Goal: Task Accomplishment & Management: Use online tool/utility

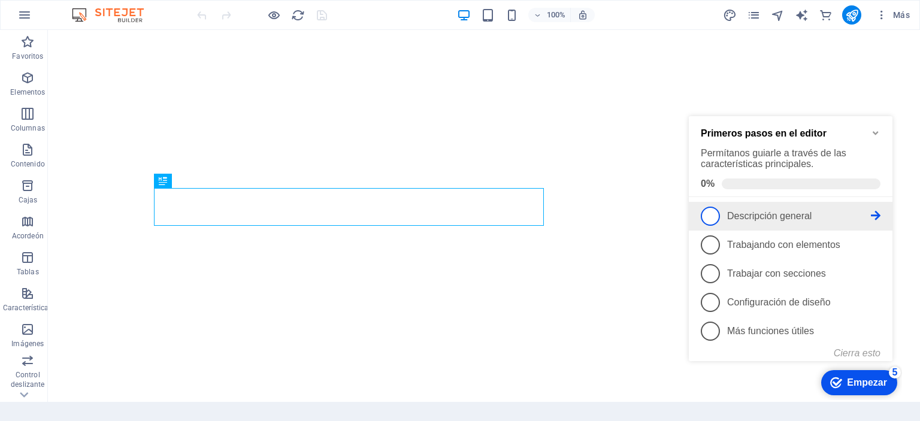
click at [717, 217] on span "1" at bounding box center [710, 216] width 19 height 19
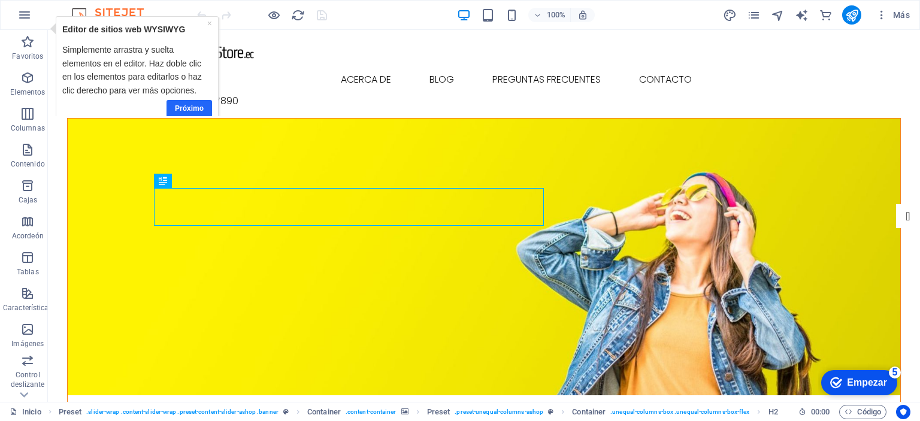
click at [203, 107] on font "Próximo" at bounding box center [189, 108] width 29 height 8
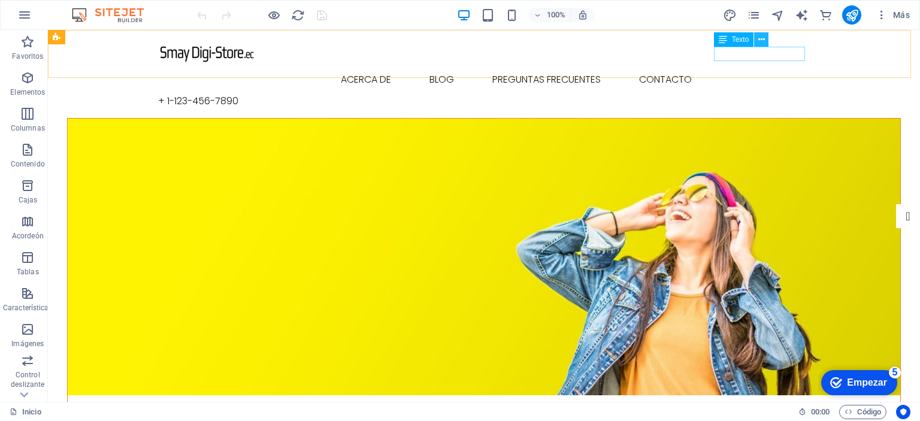
click at [764, 40] on icon at bounding box center [761, 40] width 7 height 13
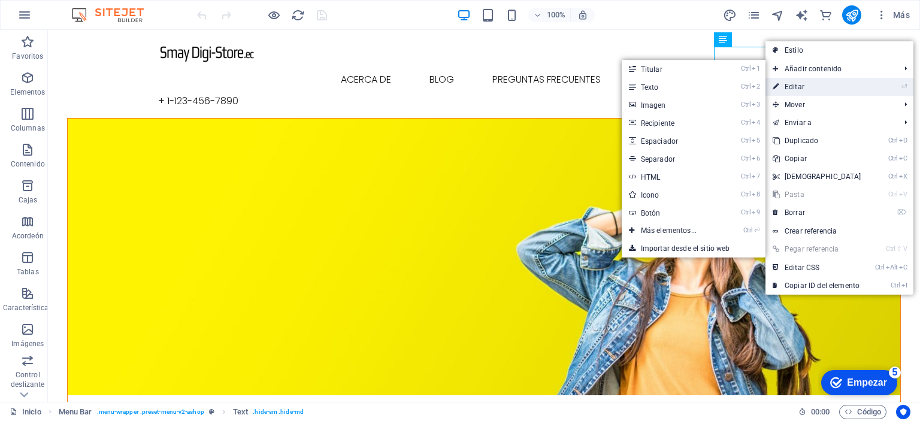
click at [807, 92] on link "⏎ Editar" at bounding box center [816, 87] width 103 height 18
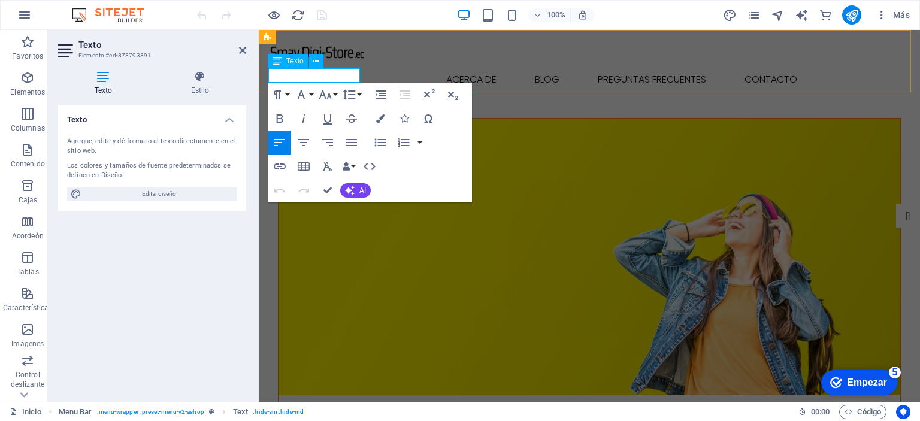
click at [340, 94] on font "+ 1-123-456-7890" at bounding box center [308, 101] width 80 height 14
click at [393, 107] on button "Iconos" at bounding box center [404, 119] width 23 height 24
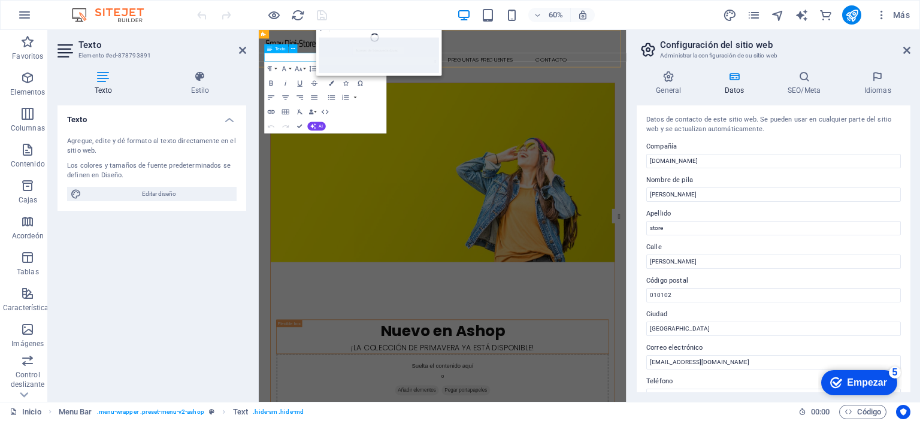
click at [326, 94] on font "+ 1-123-456-7890" at bounding box center [308, 101] width 80 height 14
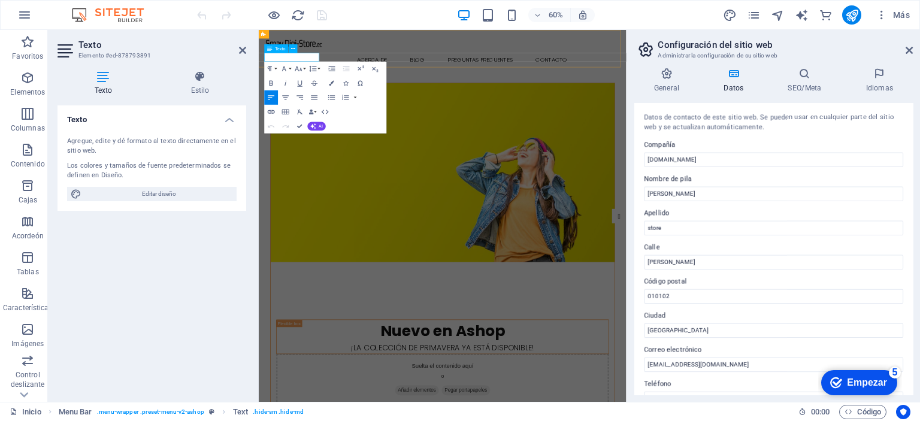
click at [326, 94] on font "+ 1-123-456-7890" at bounding box center [308, 101] width 80 height 14
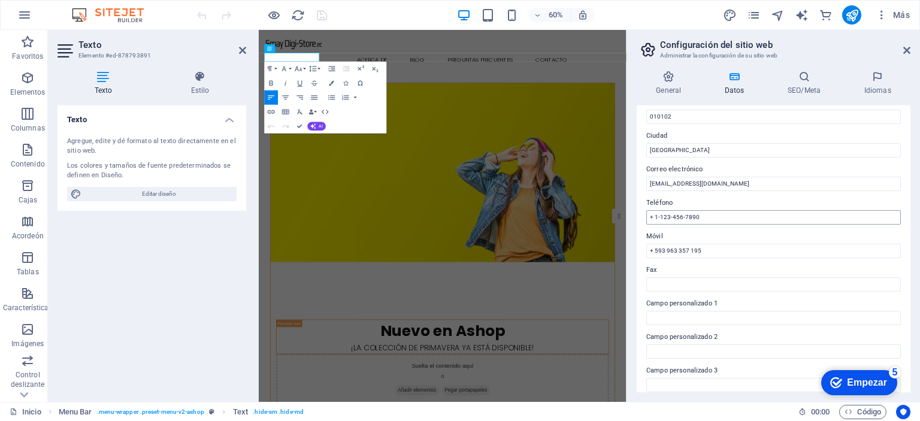
scroll to position [180, 0]
drag, startPoint x: 703, startPoint y: 216, endPoint x: 628, endPoint y: 216, distance: 75.5
click at [628, 216] on aside "Configuración del sitio web Administrar la configuración de su sitio web Genera…" at bounding box center [772, 216] width 293 height 372
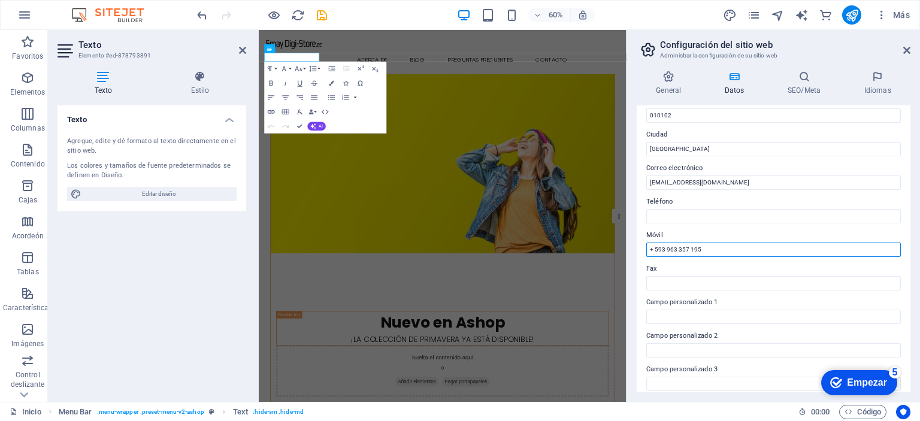
drag, startPoint x: 966, startPoint y: 278, endPoint x: 859, endPoint y: 395, distance: 158.1
drag, startPoint x: 716, startPoint y: 249, endPoint x: 644, endPoint y: 246, distance: 71.9
click at [644, 246] on div "Datos de contacto de este sitio web. Se pueden usar en cualquier parte del siti…" at bounding box center [774, 248] width 274 height 287
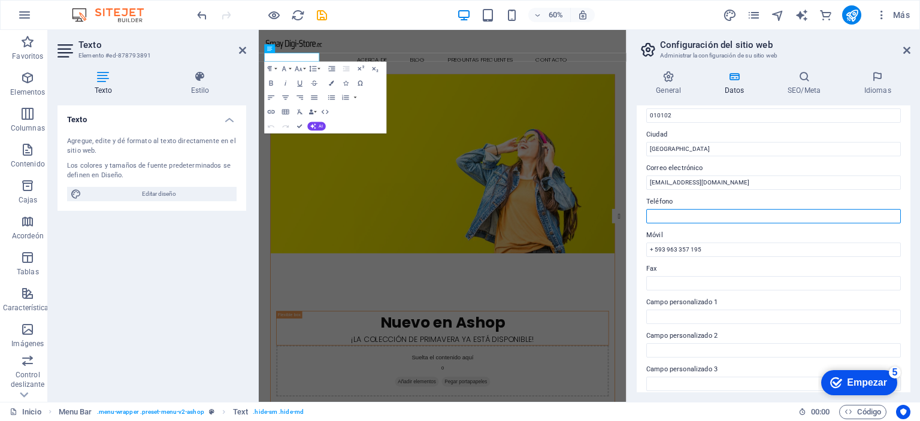
click at [740, 210] on input "Teléfono" at bounding box center [773, 216] width 255 height 14
click at [735, 210] on input "Teléfono" at bounding box center [773, 216] width 255 height 14
paste input "+ 593 963 357 195"
type input "+ 593 963 357 195"
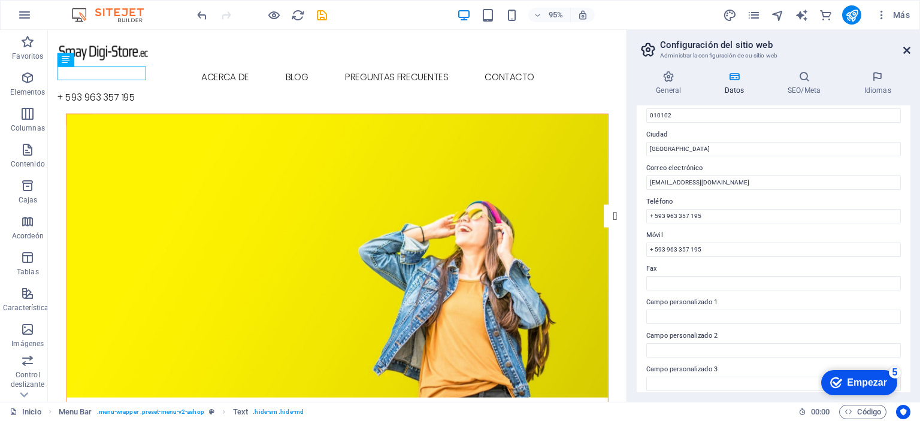
click at [907, 52] on icon at bounding box center [906, 51] width 7 height 10
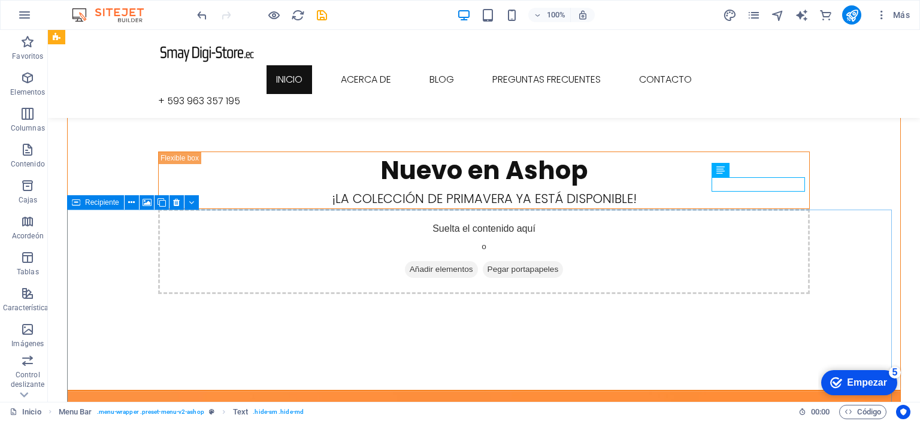
scroll to position [0, 0]
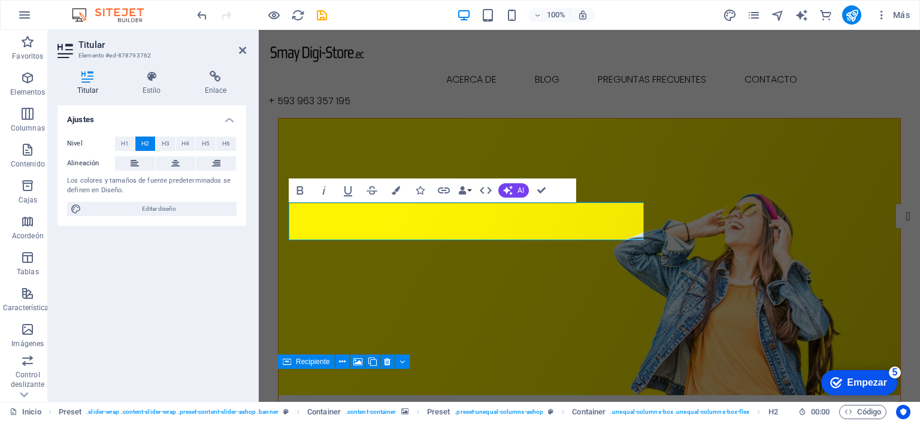
click at [589, 273] on figure at bounding box center [589, 257] width 622 height 277
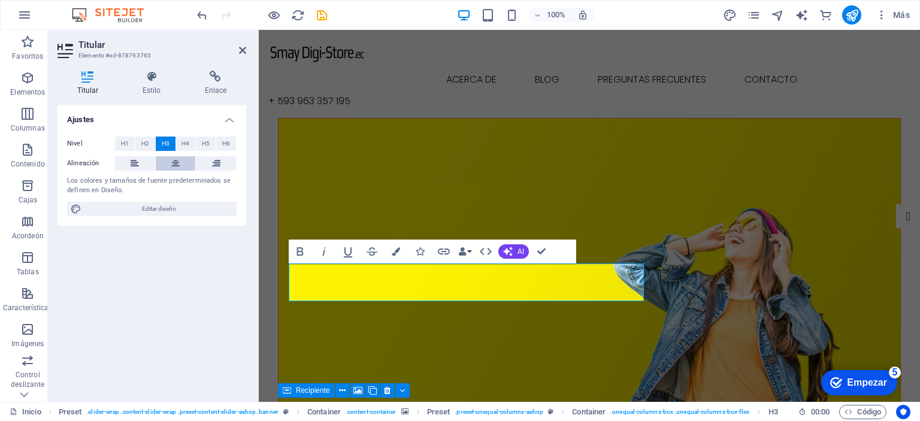
click at [176, 168] on icon at bounding box center [175, 163] width 8 height 14
click at [704, 181] on button at bounding box center [708, 181] width 14 height 14
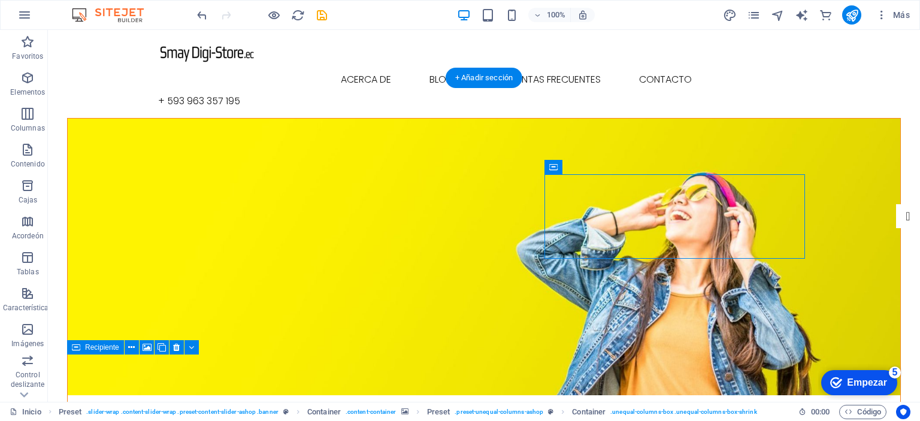
click at [479, 323] on figure at bounding box center [484, 257] width 832 height 277
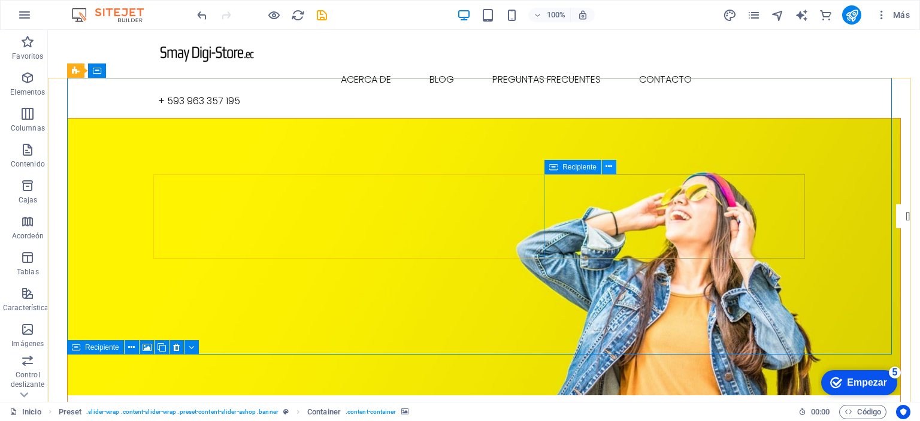
click at [604, 169] on button at bounding box center [609, 167] width 14 height 14
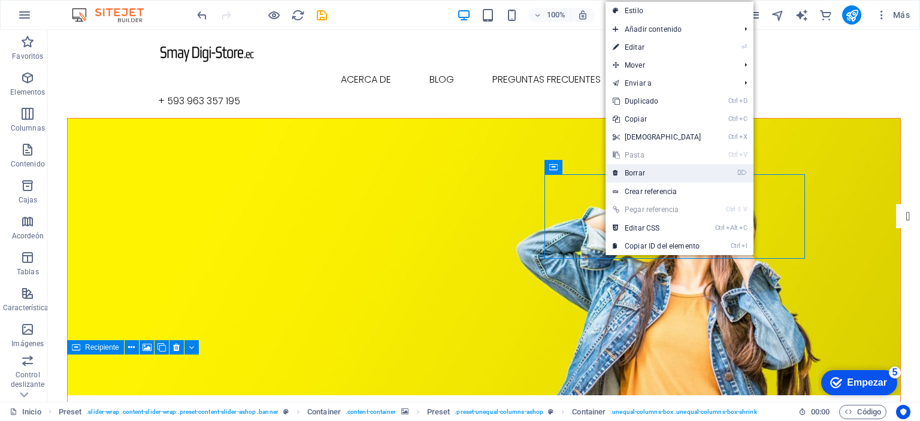
click at [694, 176] on link "⌦ Borrar" at bounding box center [656, 173] width 103 height 18
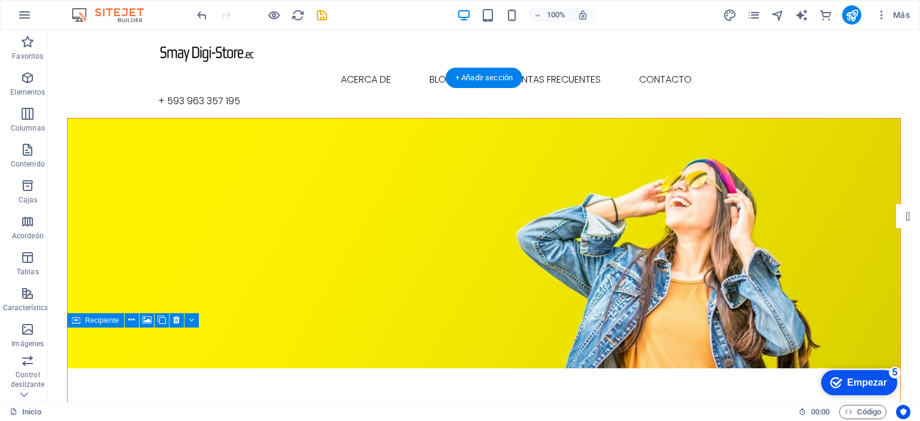
click at [837, 215] on figure at bounding box center [484, 244] width 832 height 250
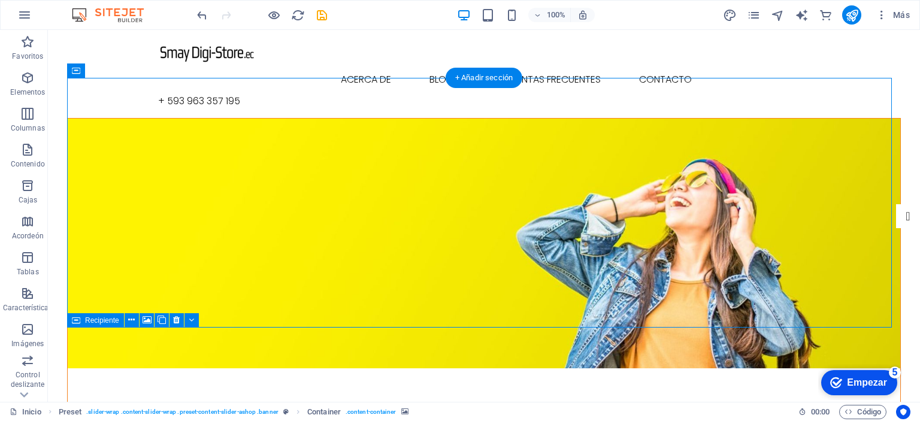
click at [847, 176] on figure at bounding box center [484, 244] width 832 height 250
click at [149, 323] on icon at bounding box center [147, 320] width 9 height 13
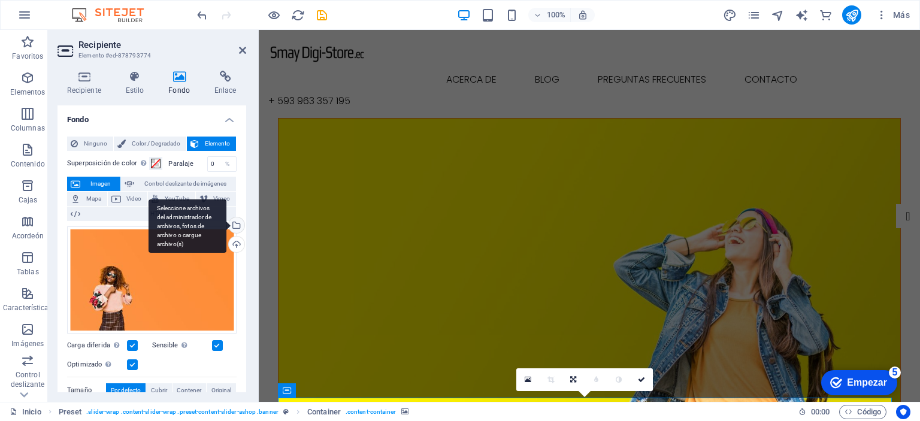
click at [226, 222] on div "Seleccione archivos del administrador de archivos, fotos de archivo o cargue ar…" at bounding box center [188, 226] width 78 height 54
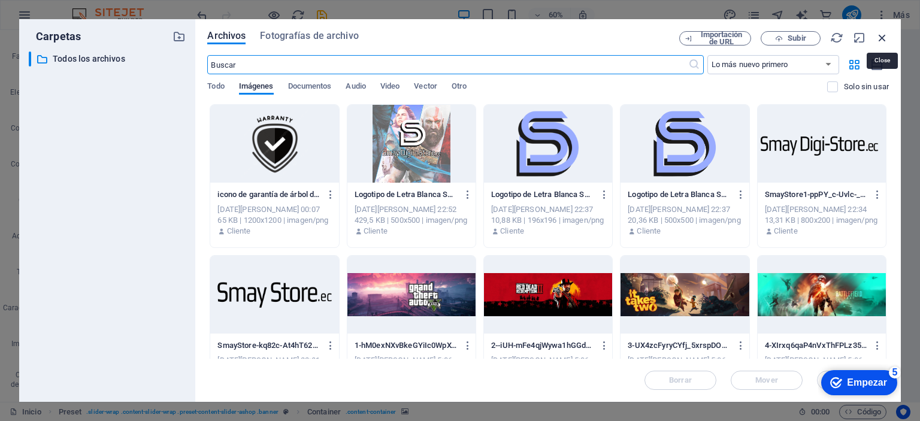
click at [885, 40] on icon "button" at bounding box center [882, 37] width 13 height 13
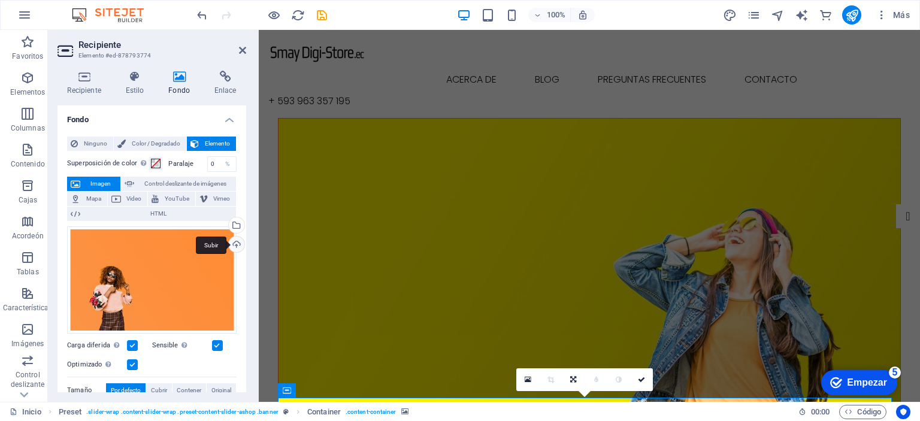
click at [235, 244] on div "Subir" at bounding box center [235, 246] width 18 height 18
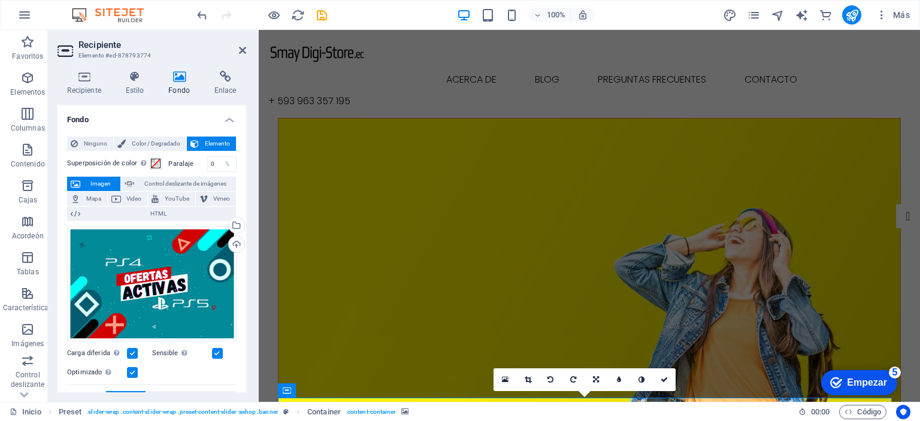
click at [498, 149] on figure at bounding box center [589, 271] width 622 height 305
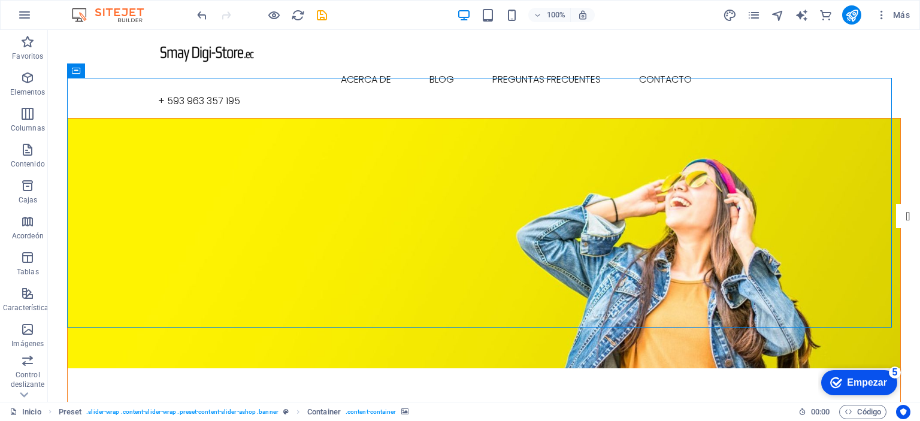
click at [737, 141] on figure at bounding box center [484, 244] width 832 height 250
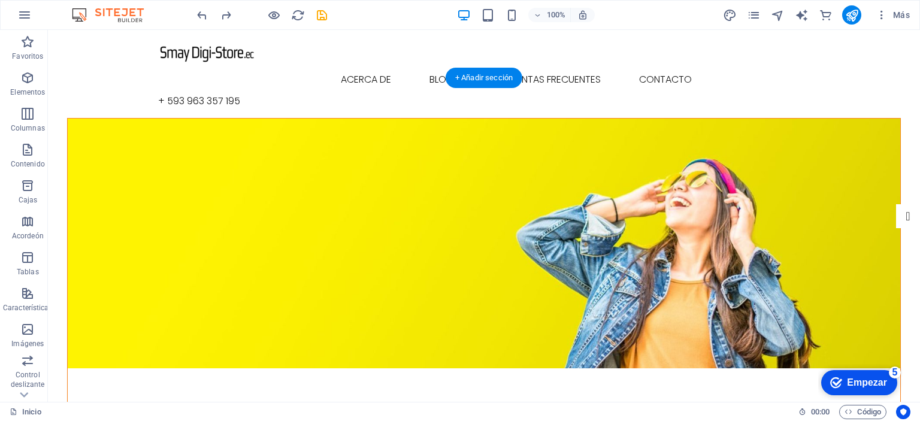
click at [640, 119] on figure at bounding box center [484, 244] width 832 height 250
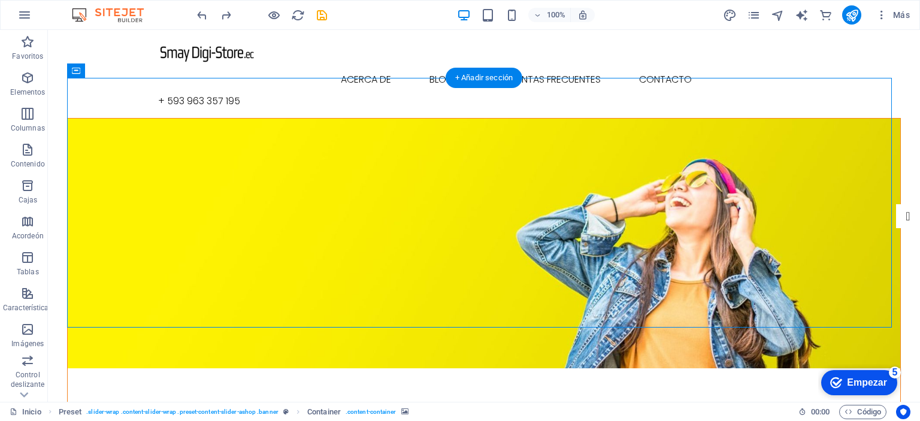
click at [225, 119] on figure at bounding box center [484, 244] width 832 height 250
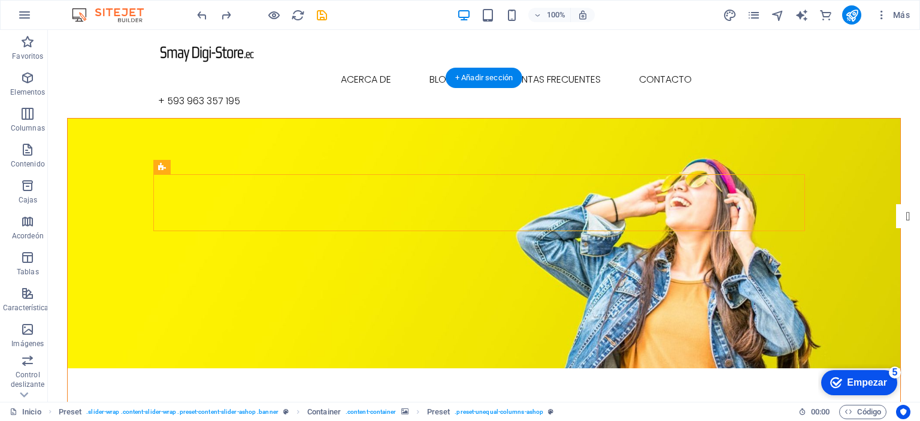
click at [701, 161] on figure at bounding box center [484, 244] width 832 height 250
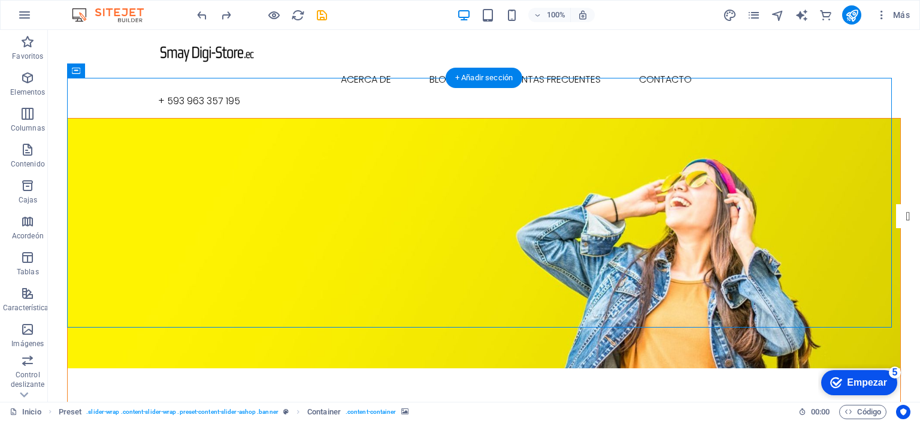
click at [701, 161] on figure at bounding box center [484, 244] width 832 height 250
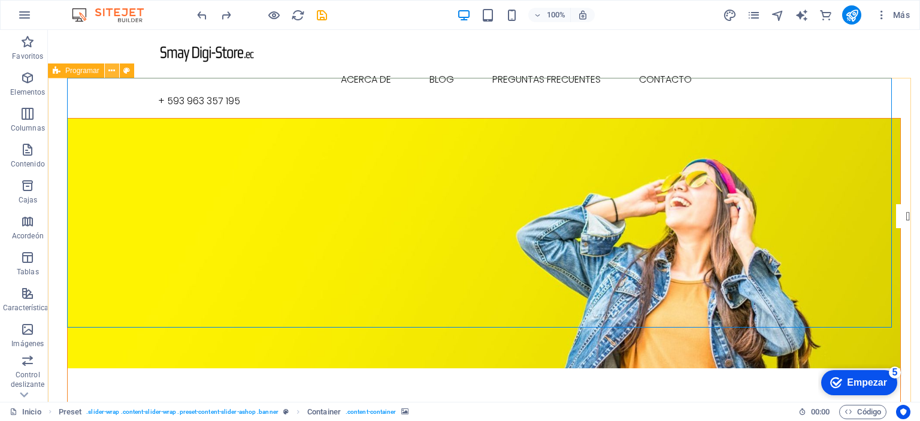
click at [113, 71] on icon at bounding box center [111, 71] width 7 height 13
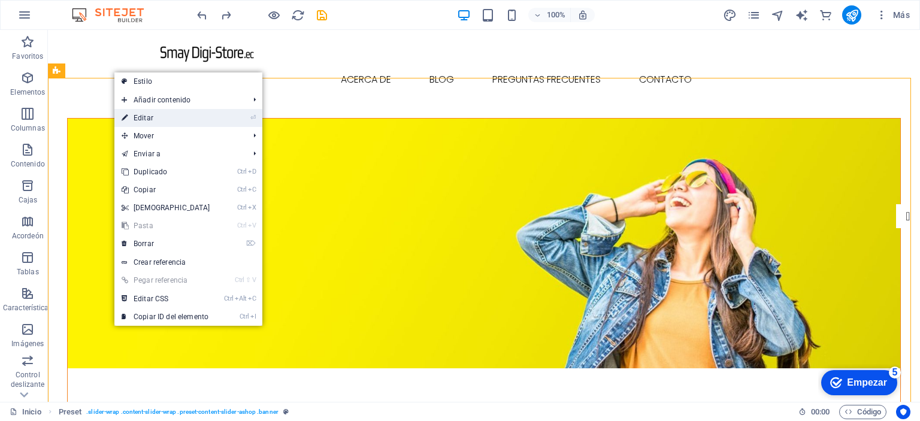
click at [162, 111] on link "⏎ Editar" at bounding box center [165, 118] width 103 height 18
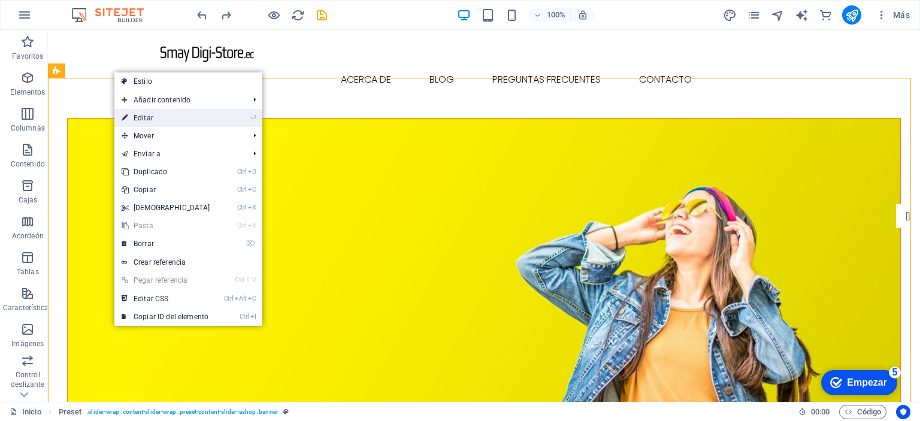
select select "banner"
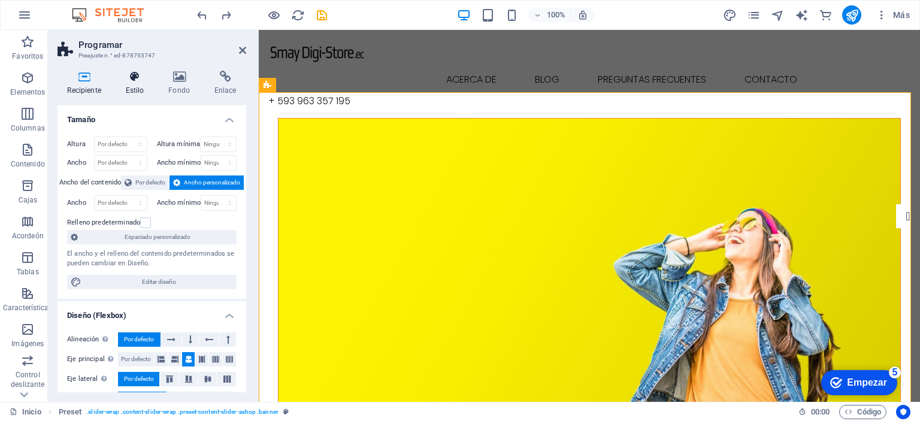
click at [141, 78] on icon at bounding box center [135, 77] width 38 height 12
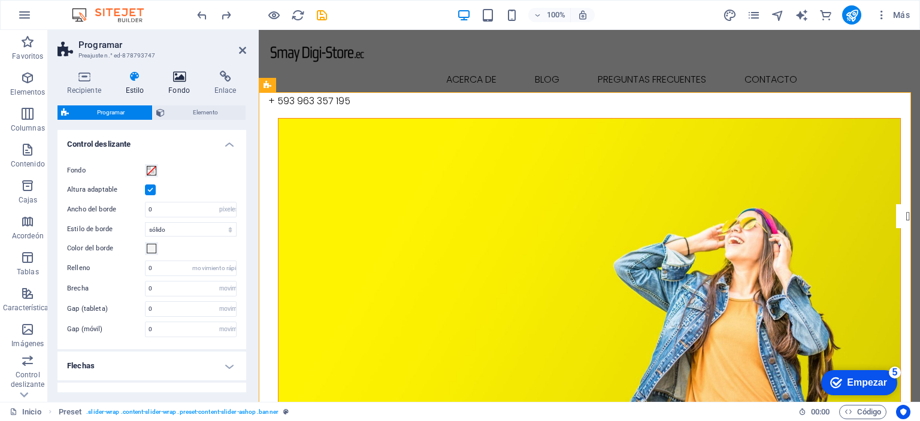
click at [182, 78] on icon at bounding box center [179, 77] width 41 height 12
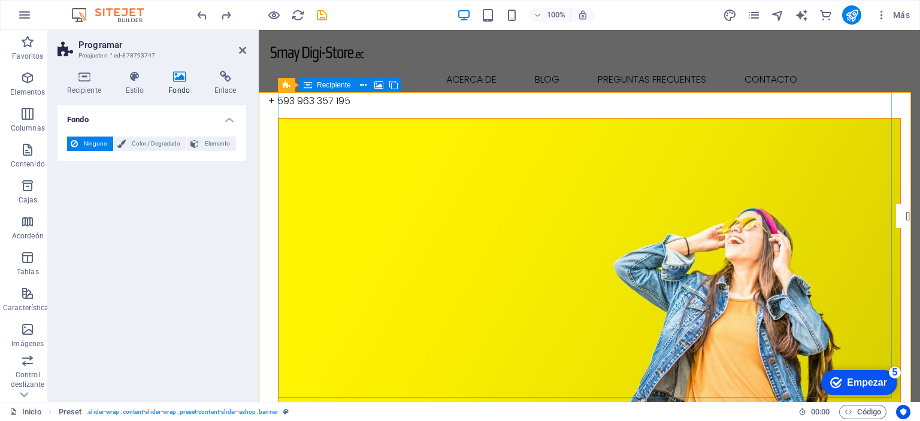
click at [527, 175] on figure at bounding box center [589, 271] width 622 height 305
click at [577, 155] on figure at bounding box center [589, 271] width 622 height 305
click at [765, 166] on figure at bounding box center [589, 271] width 622 height 305
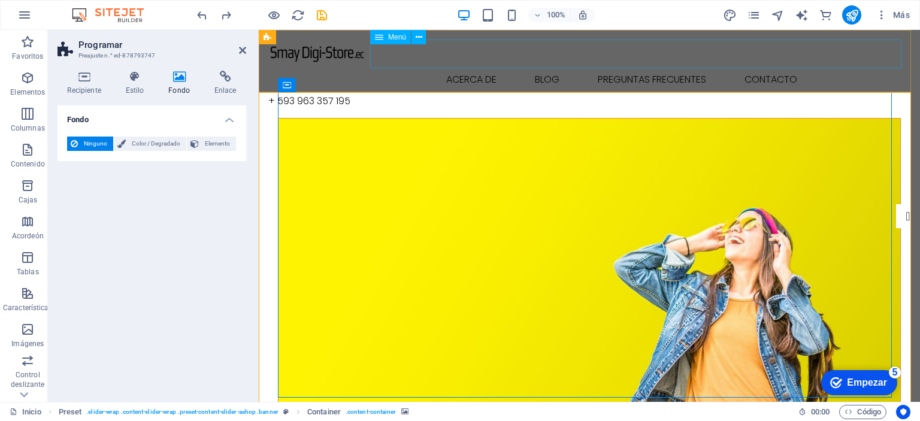
click at [447, 65] on nav "Inicio Acerca de Blog Preguntas frecuentes Contacto" at bounding box center [589, 79] width 642 height 29
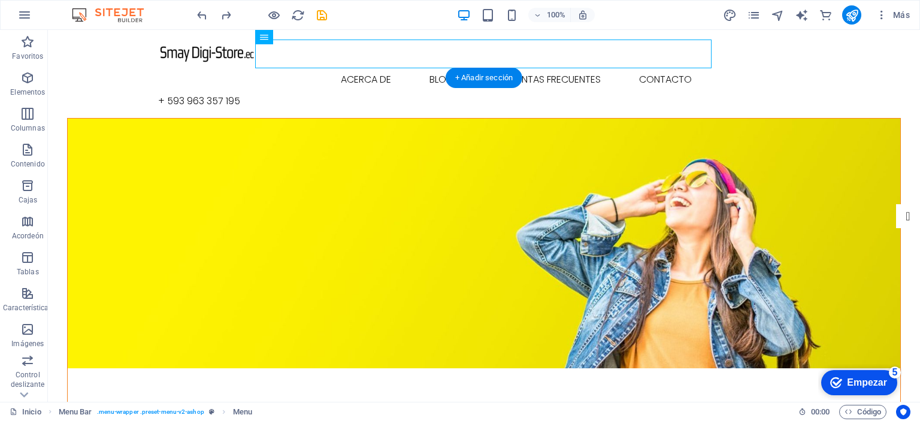
click at [656, 280] on figure at bounding box center [484, 244] width 832 height 250
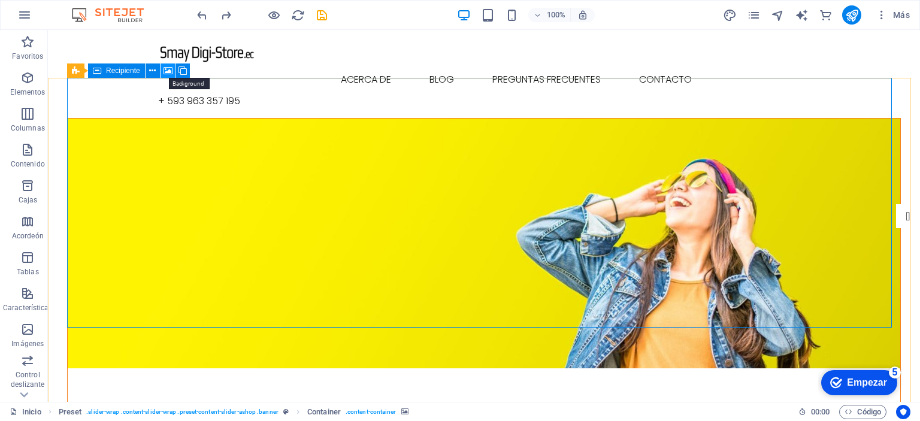
click at [167, 73] on icon at bounding box center [167, 71] width 9 height 13
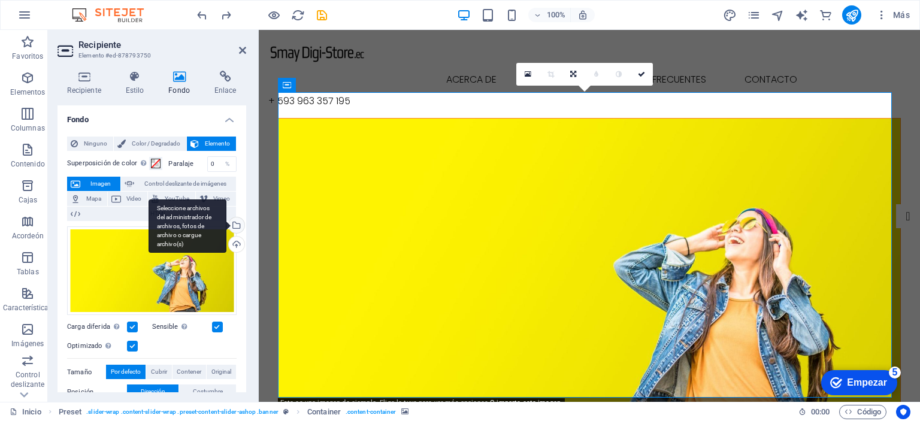
click at [237, 223] on div "Seleccione archivos del administrador de archivos, fotos de archivo o cargue ar…" at bounding box center [235, 226] width 18 height 18
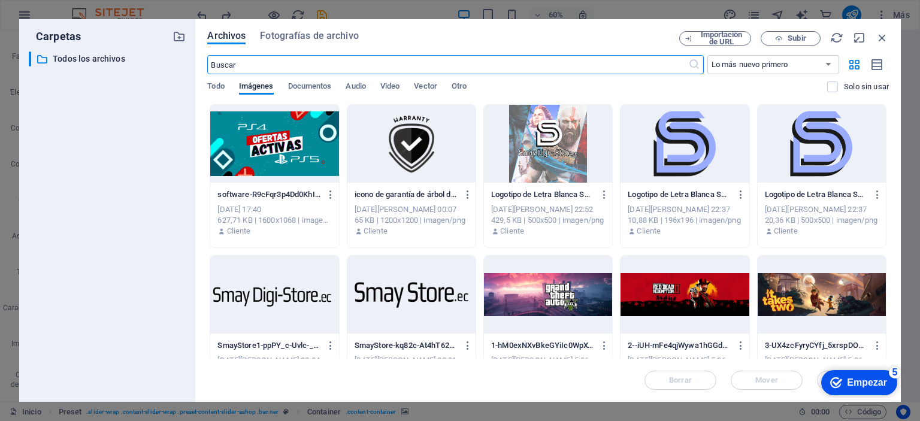
click at [293, 146] on div at bounding box center [274, 144] width 128 height 78
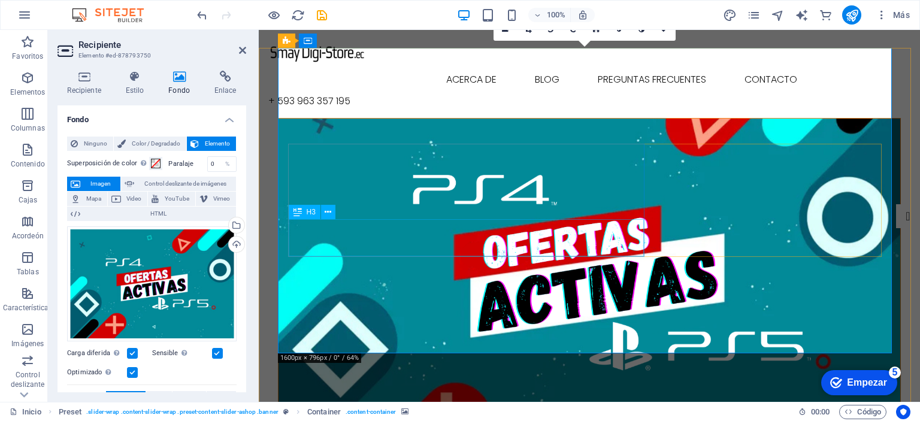
scroll to position [60, 0]
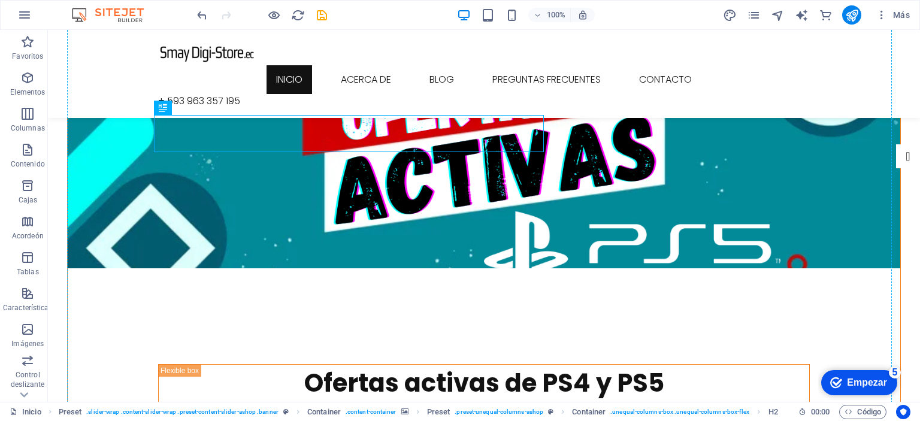
drag, startPoint x: 266, startPoint y: 150, endPoint x: 477, endPoint y: 220, distance: 222.0
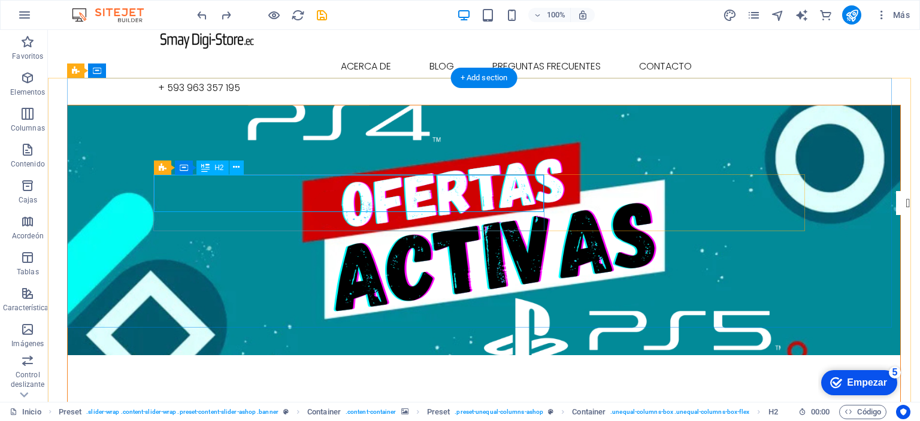
scroll to position [0, 0]
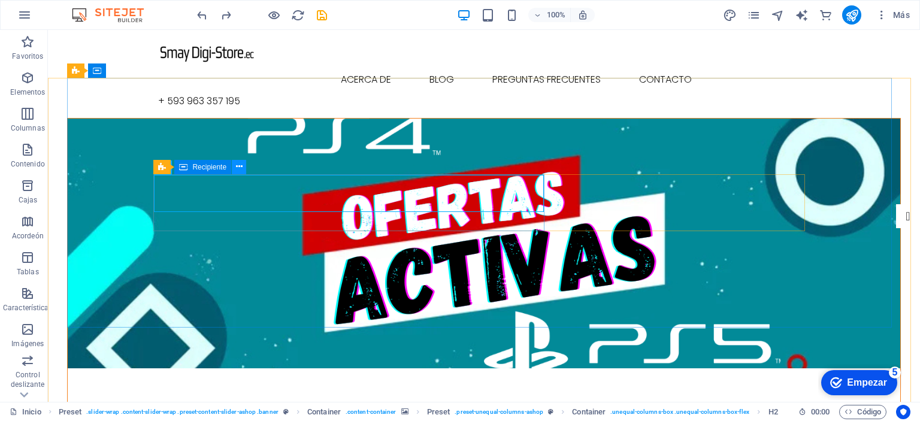
click at [240, 169] on icon at bounding box center [239, 166] width 7 height 13
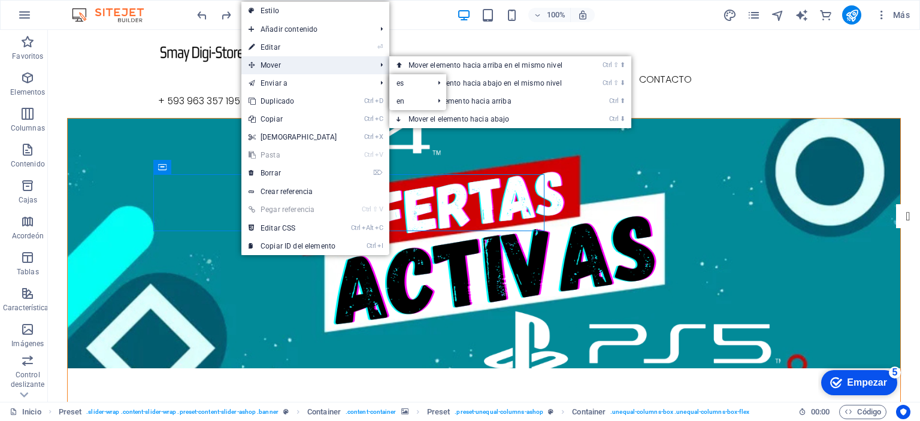
click at [299, 67] on span "Mover" at bounding box center [306, 65] width 130 height 18
click at [433, 78] on link "Ctrl ⇧ ⬇ Mover elemento hacia abajo en el mismo nivel" at bounding box center [487, 83] width 197 height 18
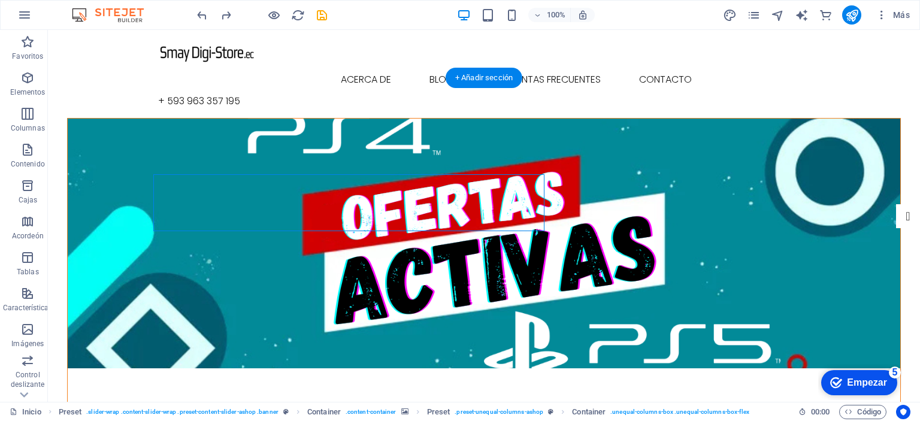
click at [724, 245] on figure at bounding box center [484, 244] width 832 height 250
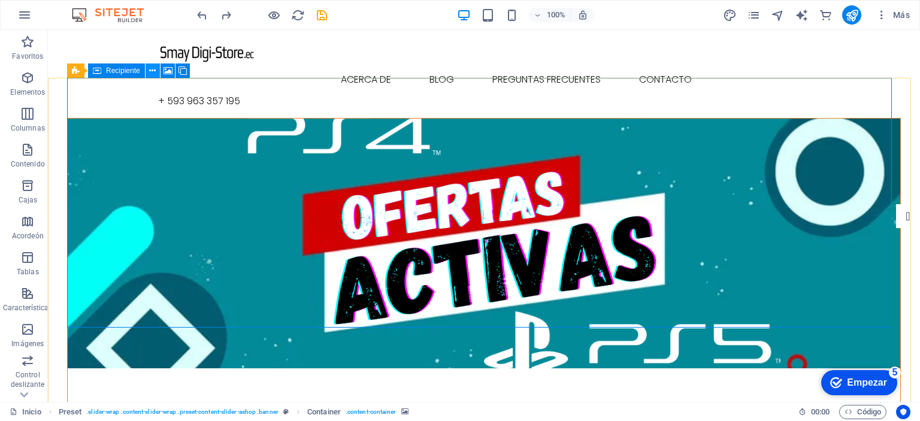
click at [153, 69] on icon at bounding box center [152, 71] width 7 height 13
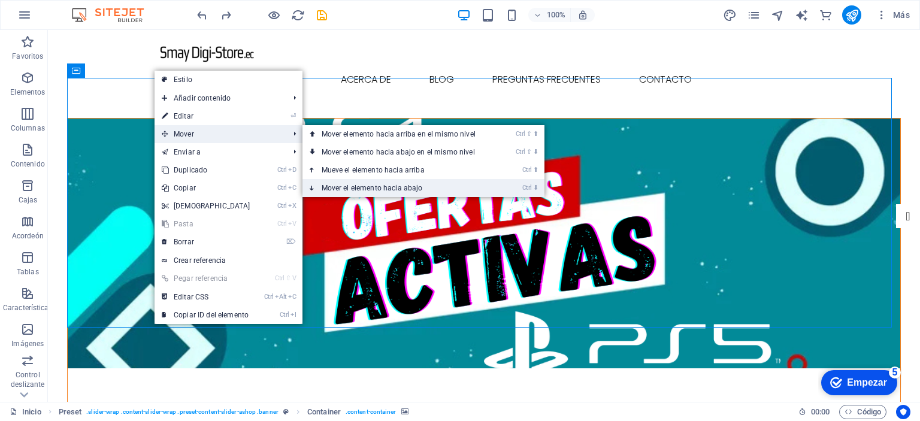
click at [352, 187] on font "Mover el elemento hacia abajo" at bounding box center [372, 188] width 101 height 8
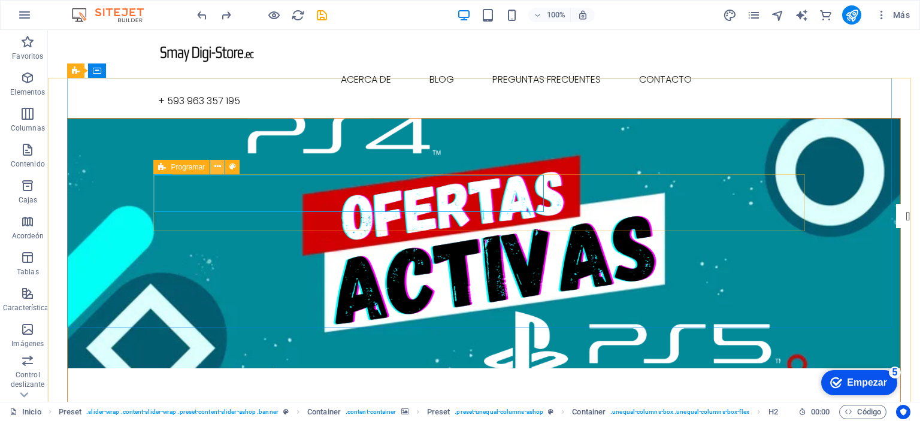
click at [221, 169] on button at bounding box center [217, 167] width 14 height 14
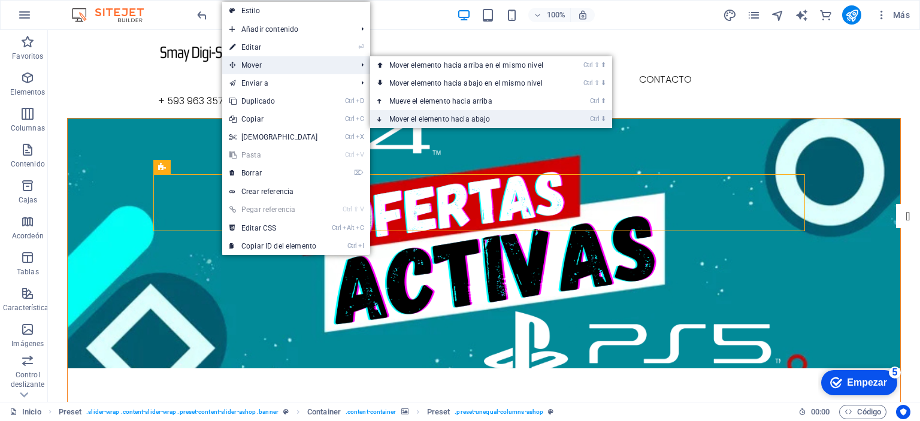
click at [422, 113] on link "Ctrl ⬇ Mover el elemento hacia abajo" at bounding box center [468, 119] width 197 height 18
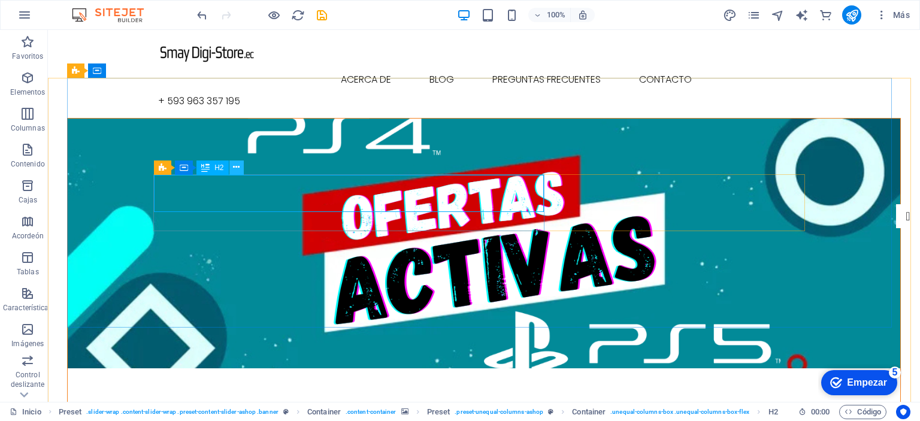
click at [232, 168] on button at bounding box center [236, 167] width 14 height 14
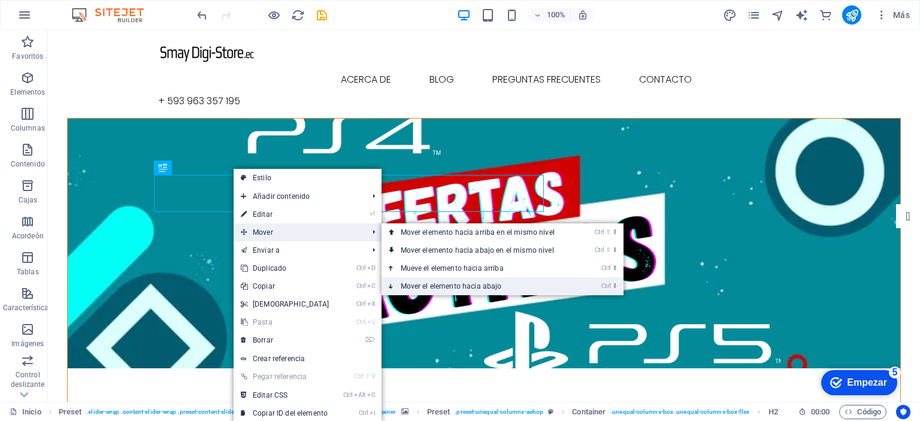
click at [452, 279] on link "Ctrl ⬇ Mover el elemento hacia abajo" at bounding box center [479, 286] width 197 height 18
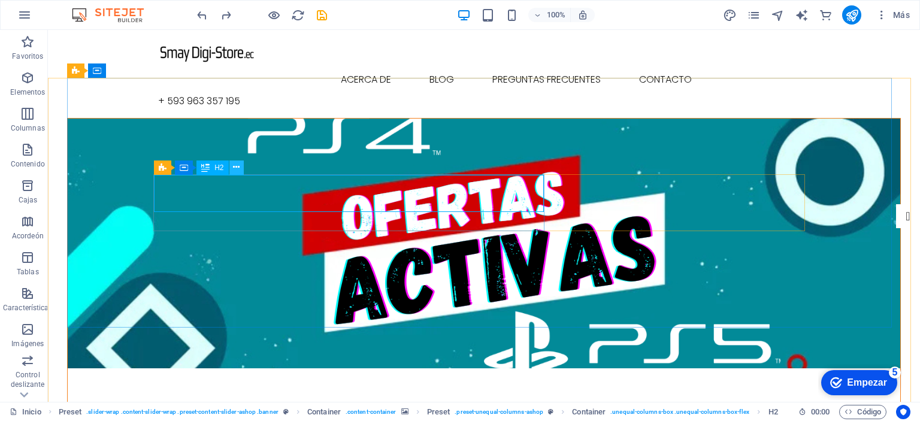
click at [235, 169] on icon at bounding box center [236, 167] width 7 height 13
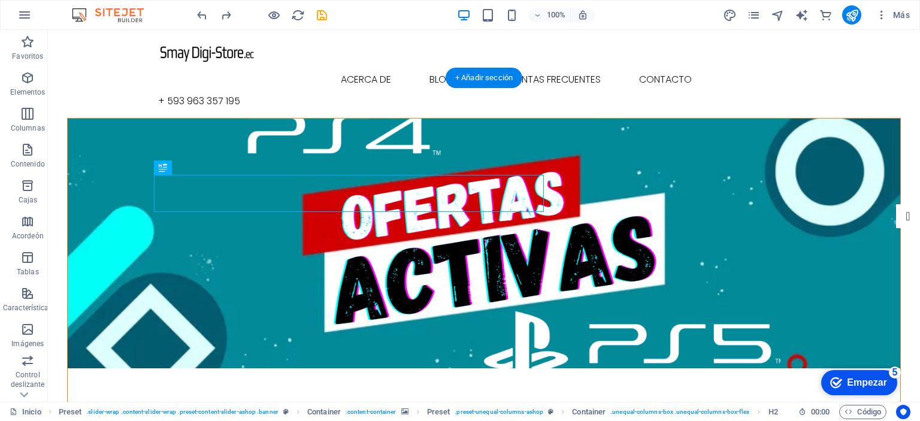
click at [292, 250] on figure at bounding box center [484, 244] width 832 height 250
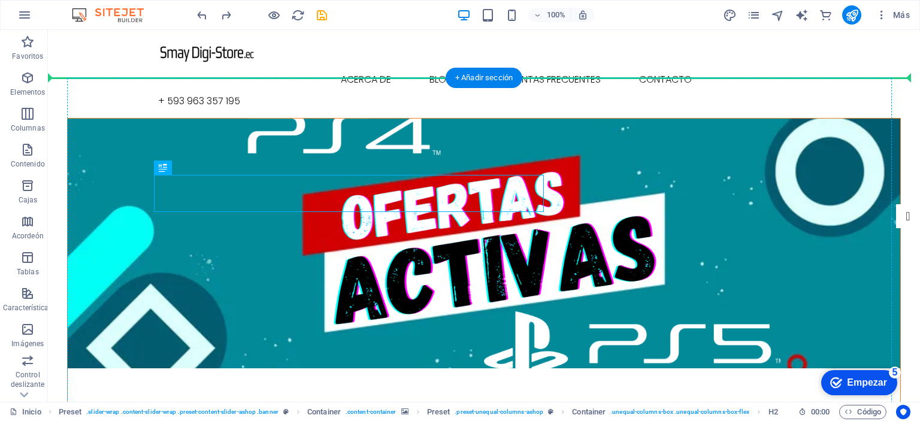
drag, startPoint x: 254, startPoint y: 199, endPoint x: 223, endPoint y: 292, distance: 97.9
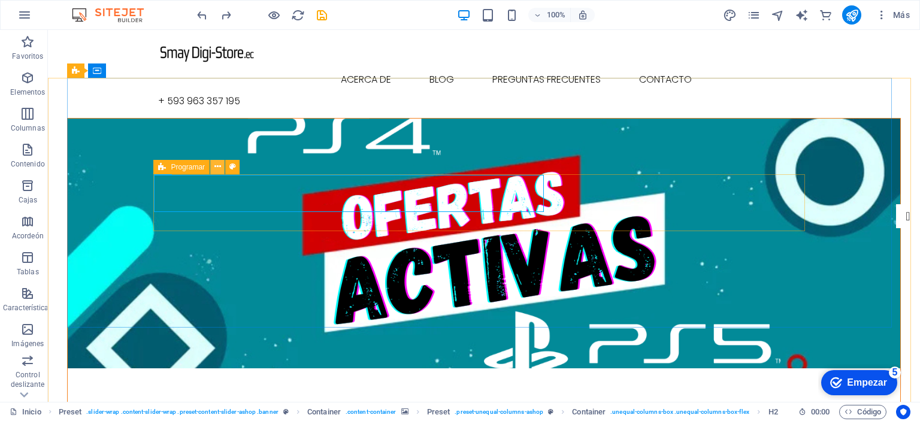
click at [218, 169] on icon at bounding box center [217, 166] width 7 height 13
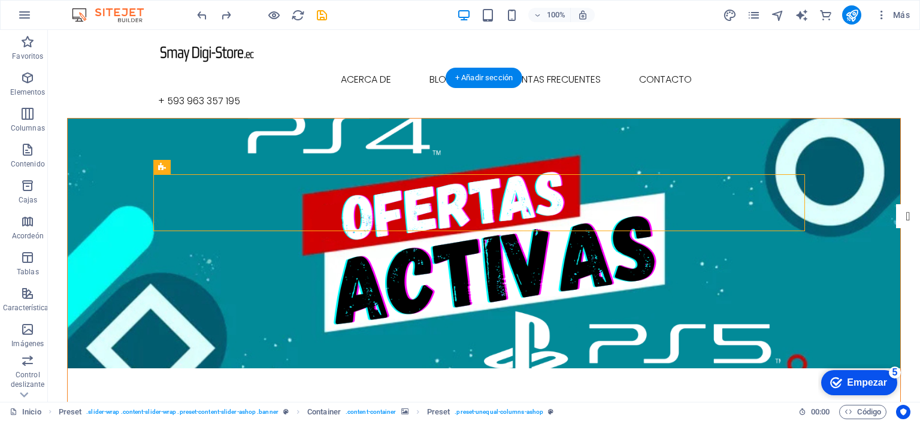
click at [616, 157] on figure at bounding box center [484, 244] width 832 height 250
